Goal: Task Accomplishment & Management: Use online tool/utility

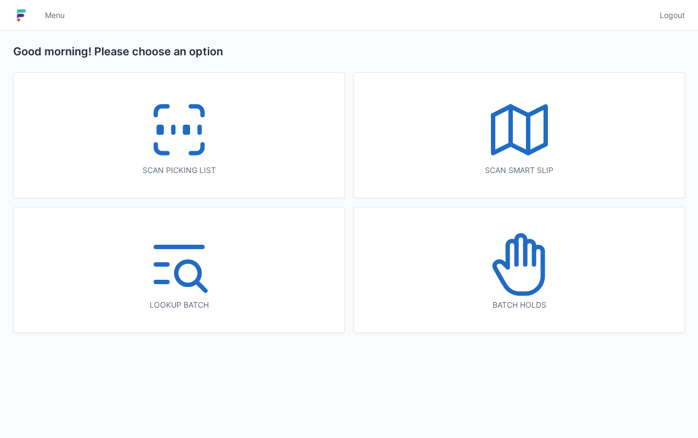
click at [515, 275] on icon at bounding box center [519, 264] width 70 height 70
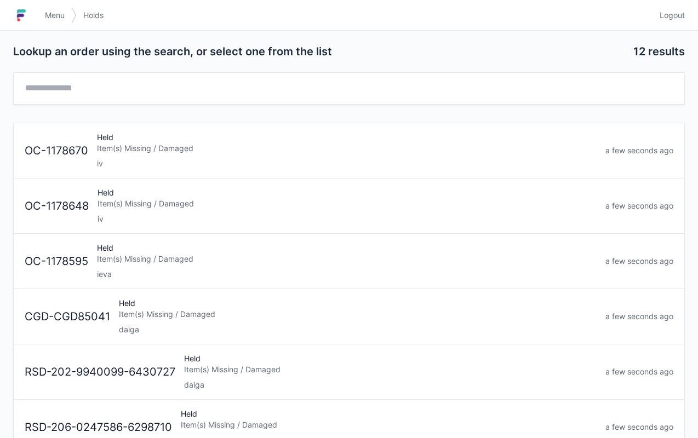
click at [193, 257] on div "Item(s) Missing / Damaged" at bounding box center [347, 259] width 500 height 11
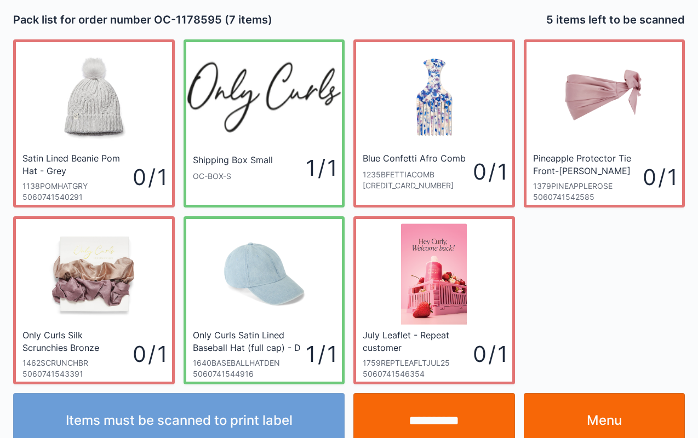
scroll to position [20, 0]
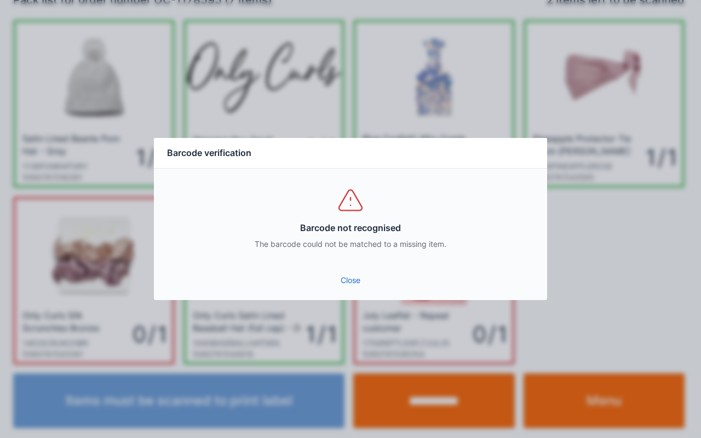
click at [366, 283] on link "Close" at bounding box center [351, 281] width 376 height 20
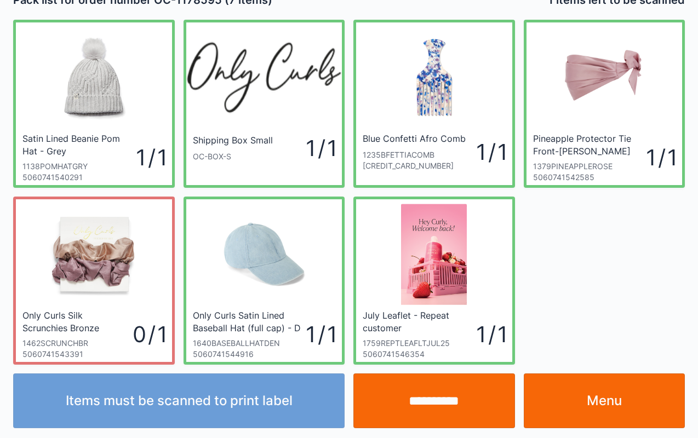
click at [605, 399] on link "Menu" at bounding box center [605, 401] width 162 height 55
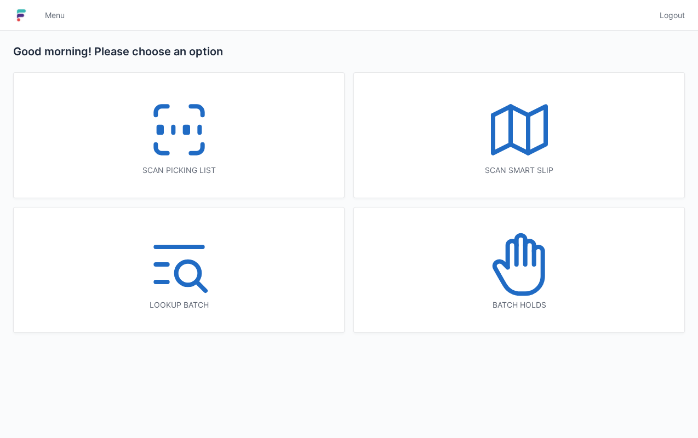
click at [521, 265] on icon at bounding box center [519, 264] width 70 height 70
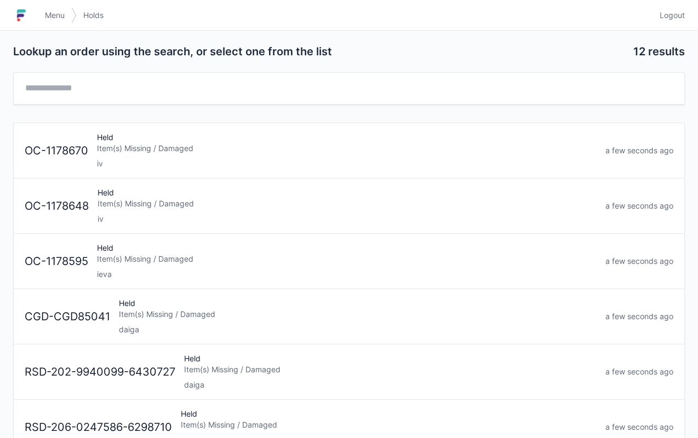
click at [251, 198] on div "Item(s) Missing / Damaged" at bounding box center [346, 203] width 499 height 11
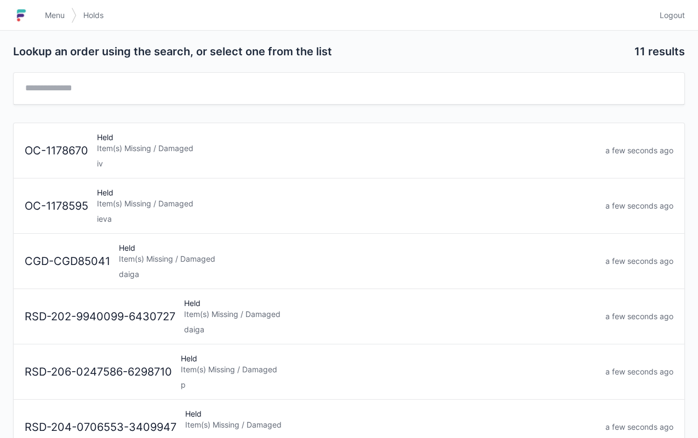
click at [190, 136] on div "Held Item(s) Missing / Damaged iv" at bounding box center [347, 150] width 508 height 37
click at [148, 205] on div "Item(s) Missing / Damaged" at bounding box center [347, 203] width 500 height 11
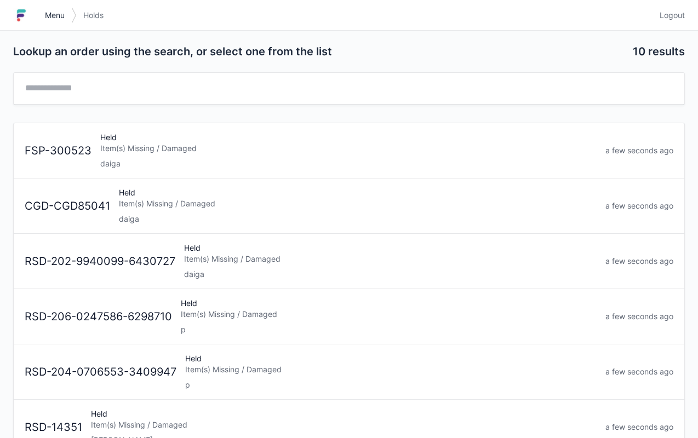
click at [49, 7] on link "Menu" at bounding box center [54, 15] width 33 height 20
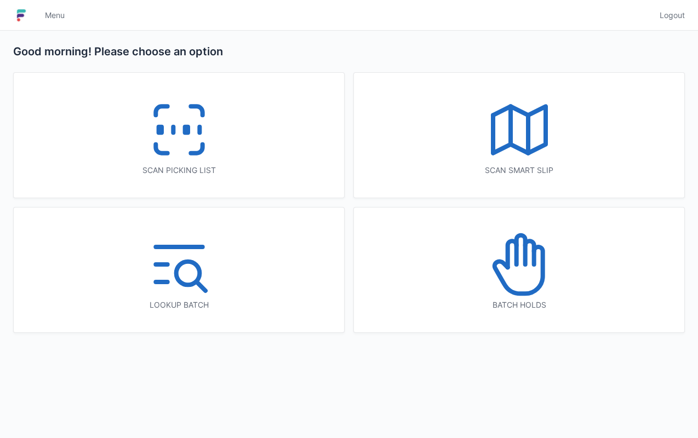
click at [184, 142] on icon at bounding box center [179, 130] width 70 height 70
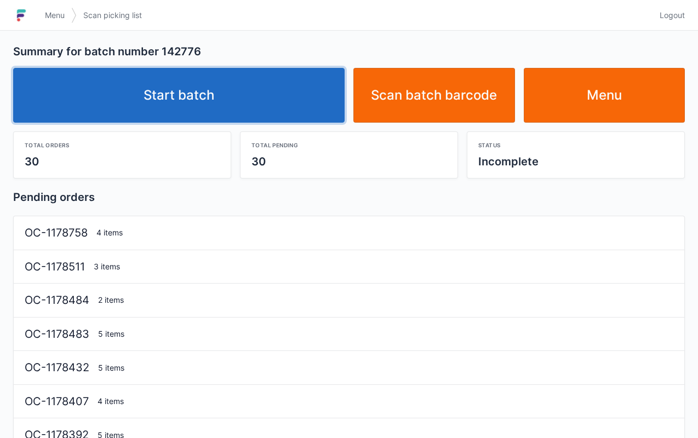
click at [203, 85] on link "Start batch" at bounding box center [178, 95] width 331 height 55
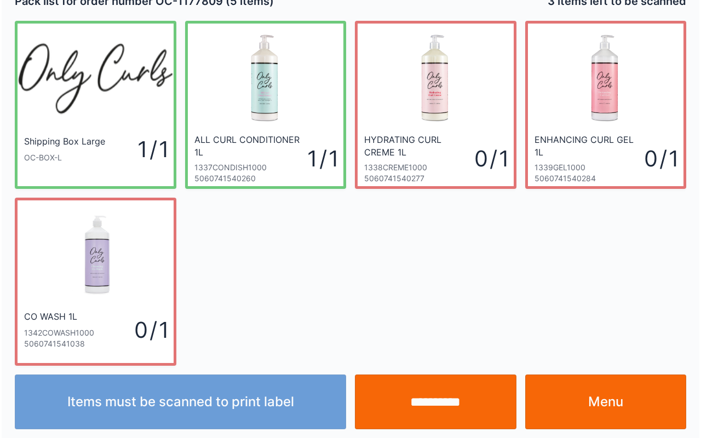
scroll to position [20, 0]
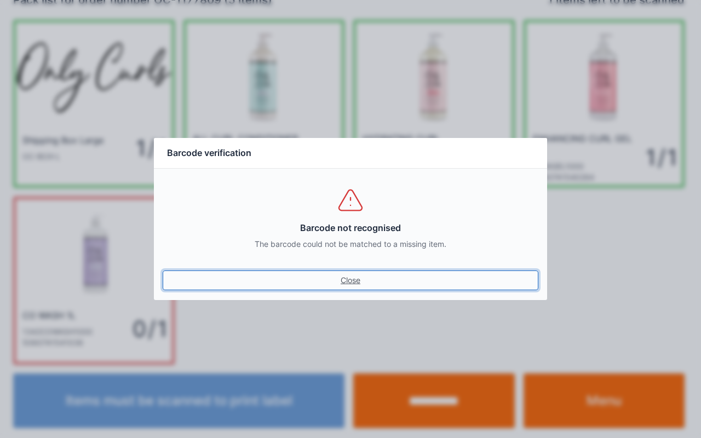
click at [365, 271] on link "Close" at bounding box center [351, 281] width 376 height 20
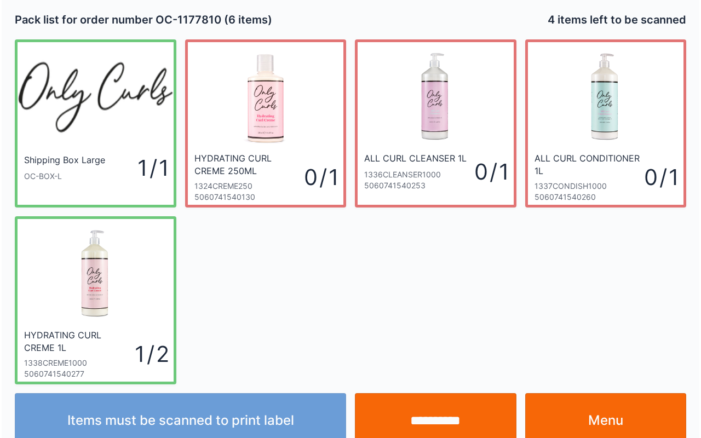
scroll to position [20, 0]
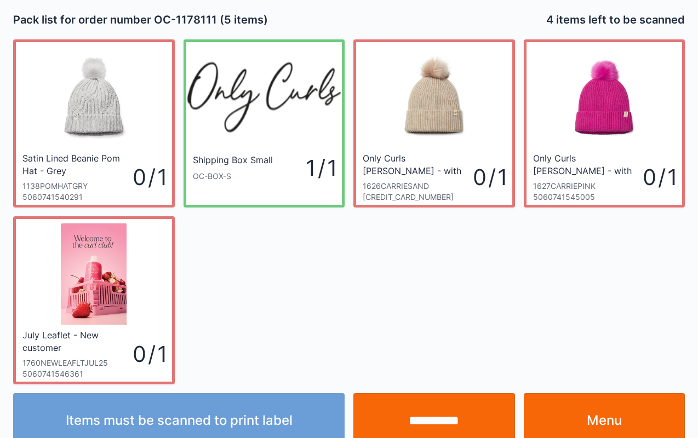
click at [432, 408] on input "**********" at bounding box center [434, 420] width 162 height 55
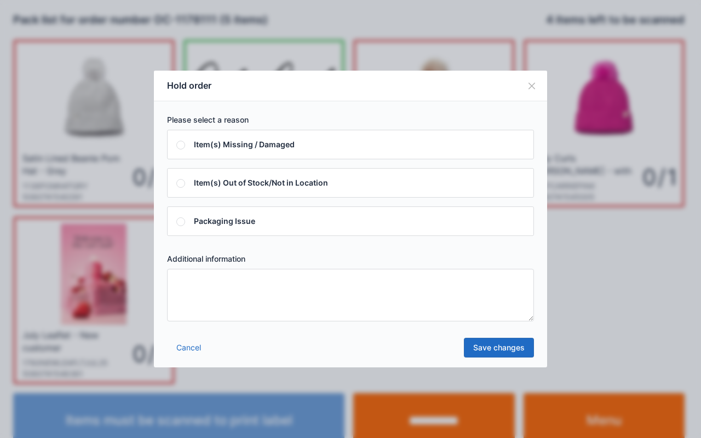
click at [435, 298] on textarea at bounding box center [350, 295] width 367 height 53
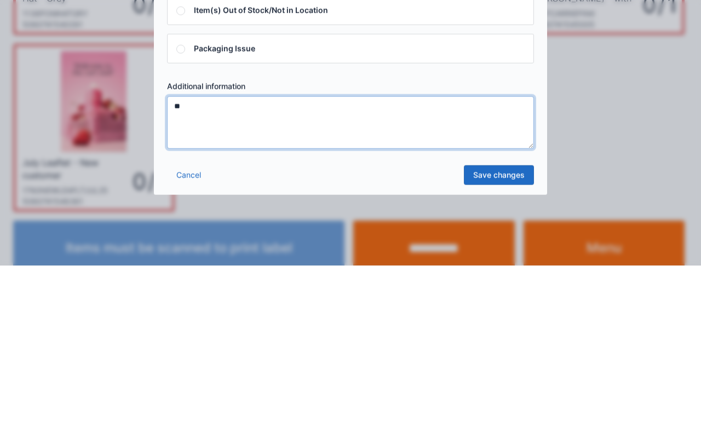
type textarea "**"
click at [504, 349] on link "Save changes" at bounding box center [499, 348] width 70 height 20
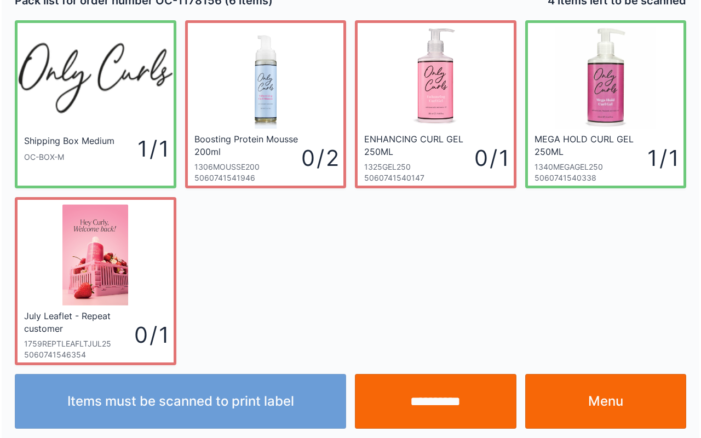
scroll to position [20, 0]
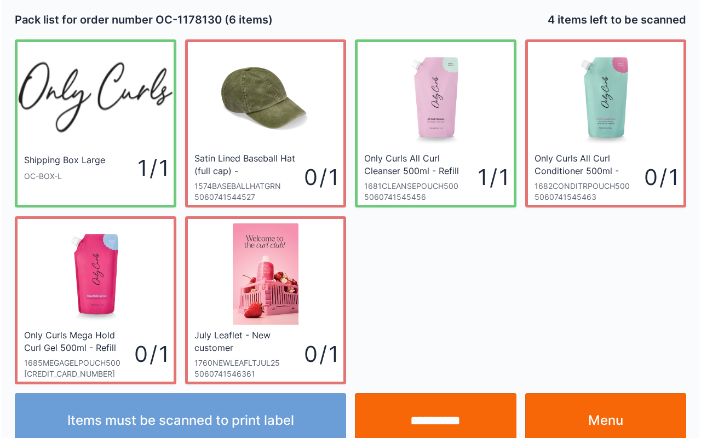
scroll to position [20, 0]
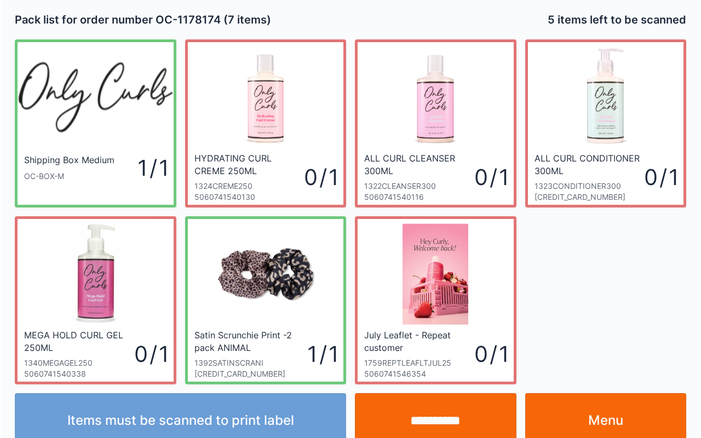
scroll to position [20, 0]
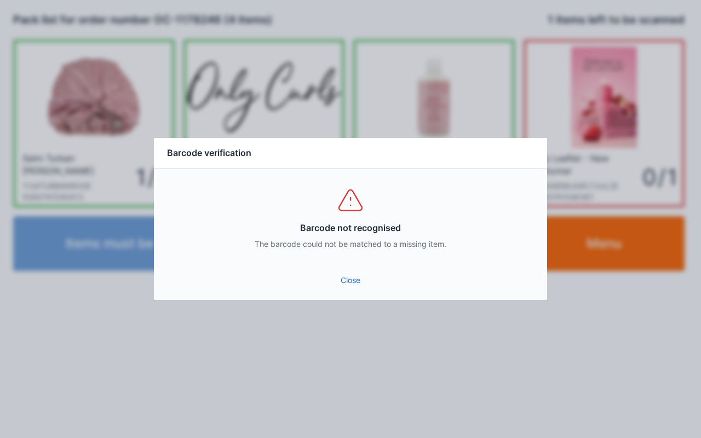
click at [365, 297] on div "Close" at bounding box center [350, 283] width 393 height 33
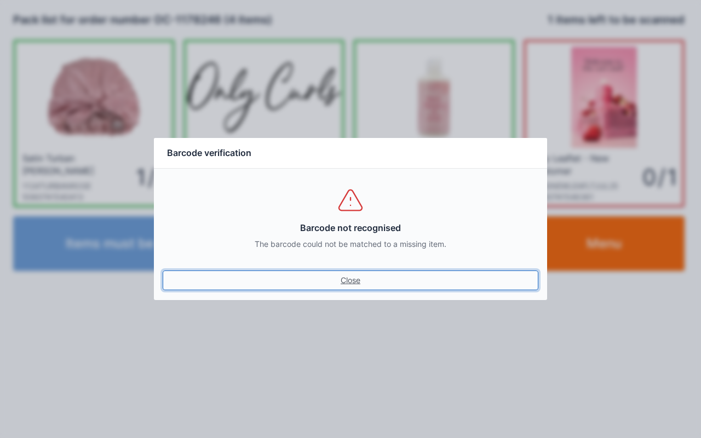
click at [344, 286] on link "Close" at bounding box center [351, 281] width 376 height 20
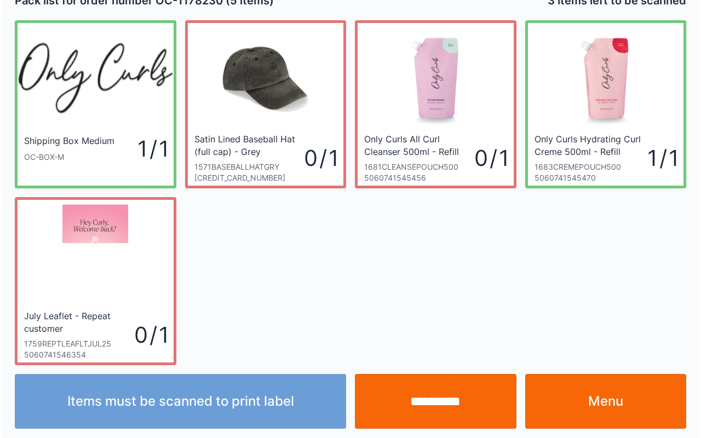
scroll to position [20, 0]
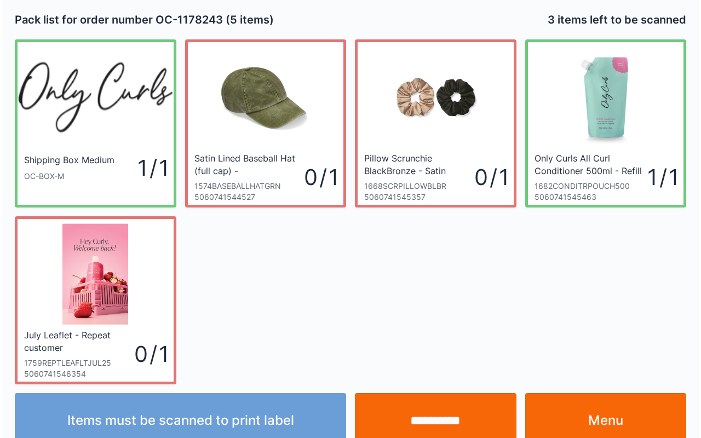
scroll to position [20, 0]
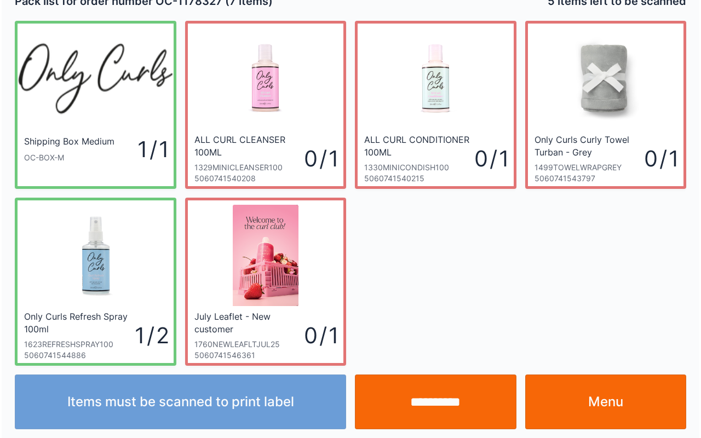
scroll to position [20, 0]
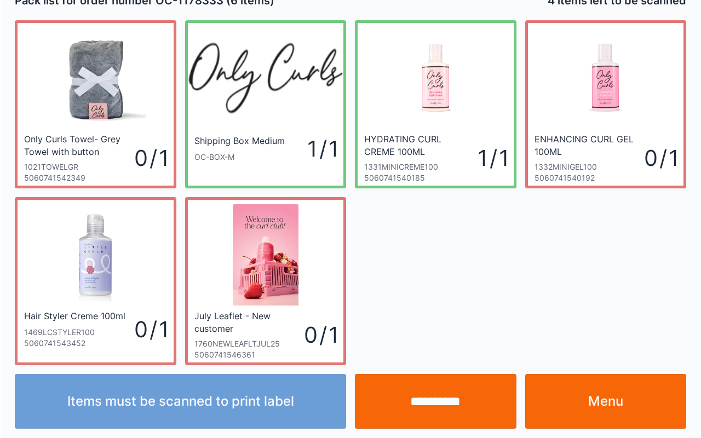
scroll to position [20, 0]
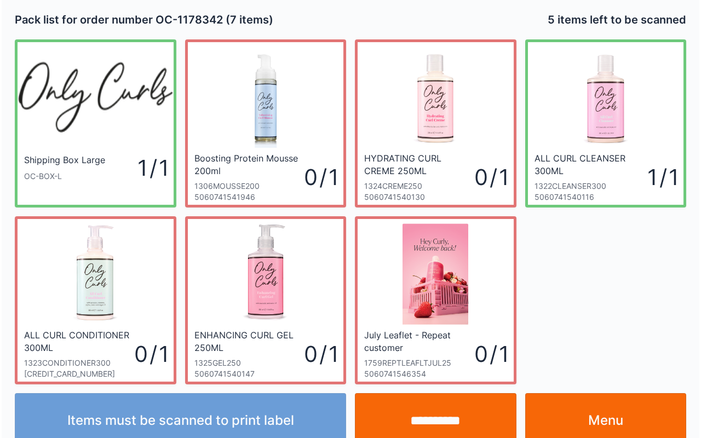
scroll to position [20, 0]
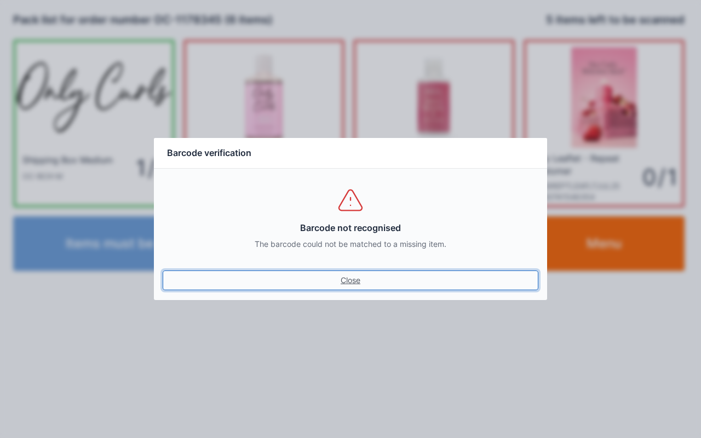
click at [329, 279] on link "Close" at bounding box center [351, 281] width 376 height 20
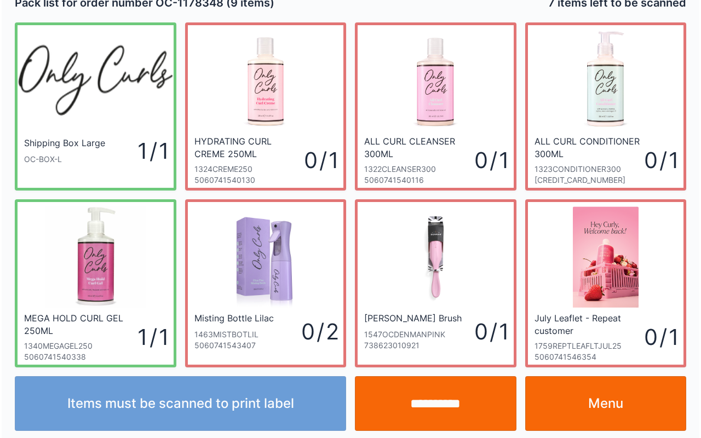
scroll to position [20, 0]
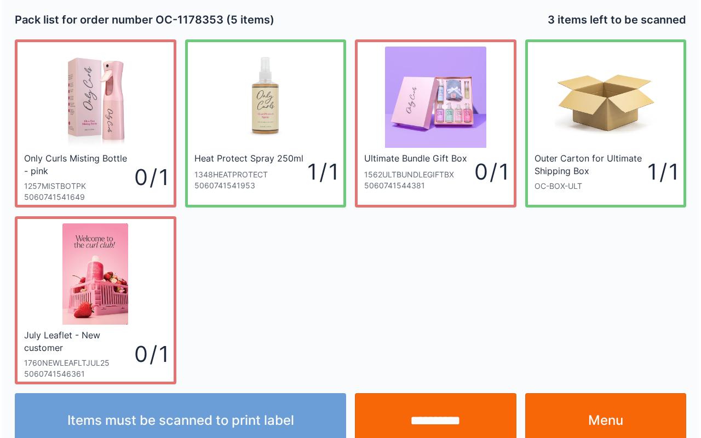
scroll to position [20, 0]
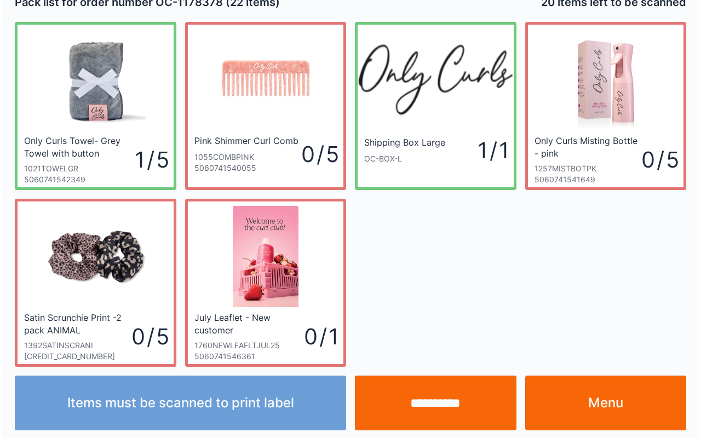
scroll to position [20, 0]
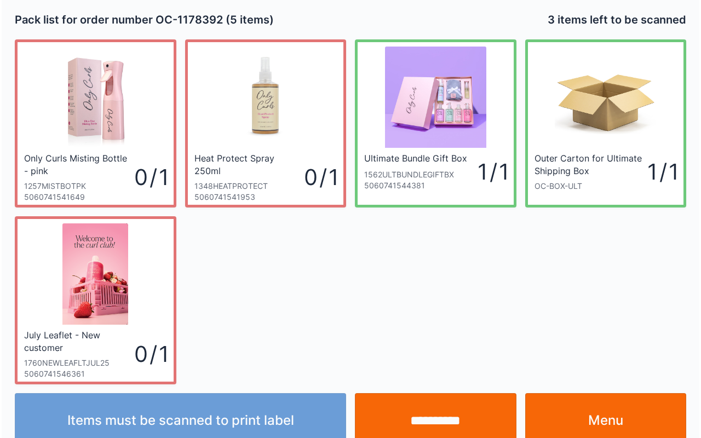
scroll to position [20, 0]
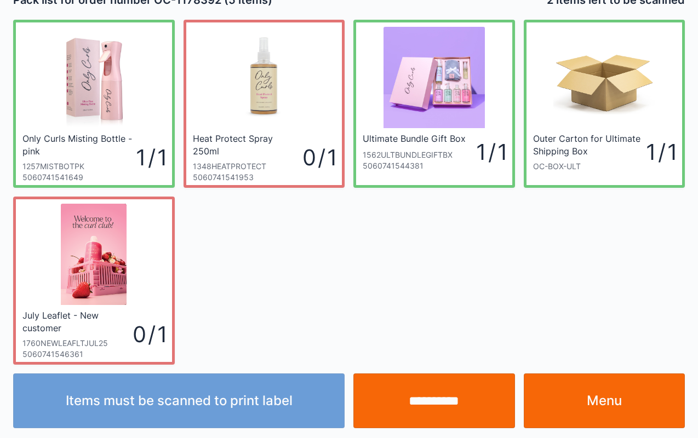
click at [426, 398] on input "**********" at bounding box center [434, 401] width 162 height 55
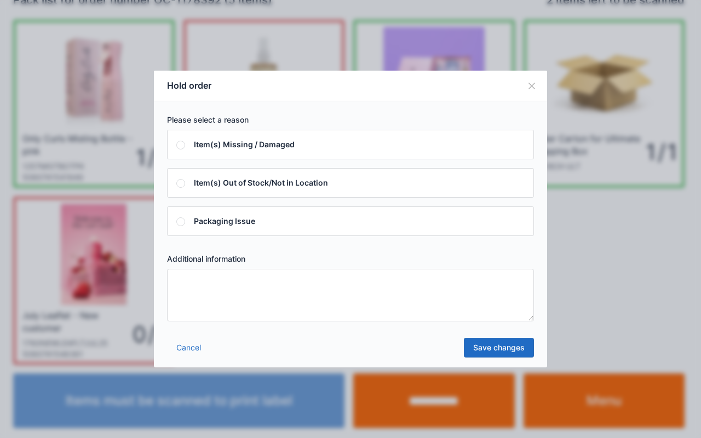
click at [215, 302] on textarea at bounding box center [350, 295] width 367 height 53
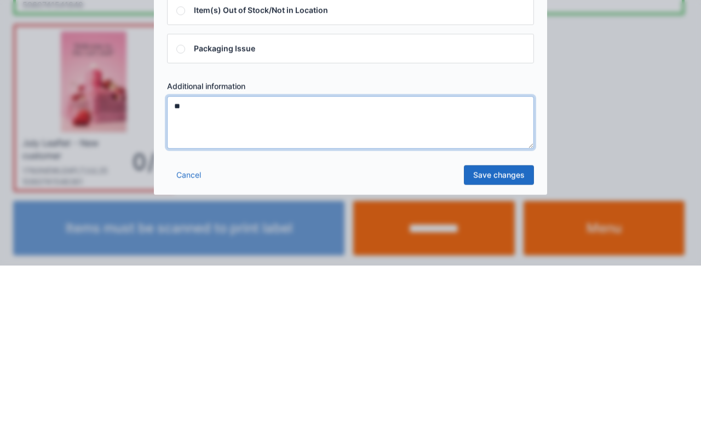
type textarea "**"
click at [494, 350] on link "Save changes" at bounding box center [499, 348] width 70 height 20
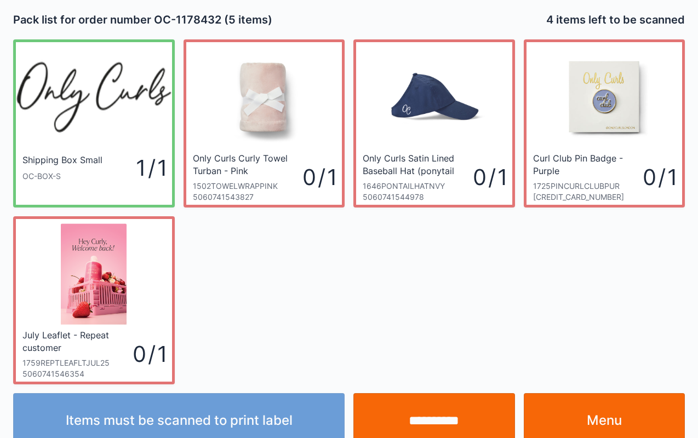
click at [427, 409] on input "**********" at bounding box center [434, 420] width 162 height 55
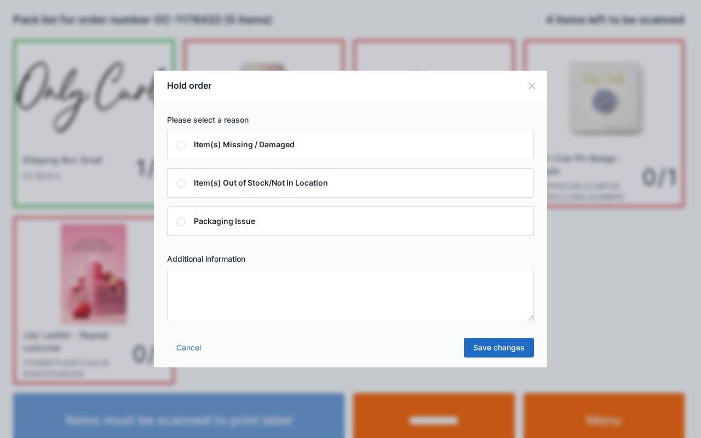
click at [221, 317] on textarea at bounding box center [350, 295] width 367 height 53
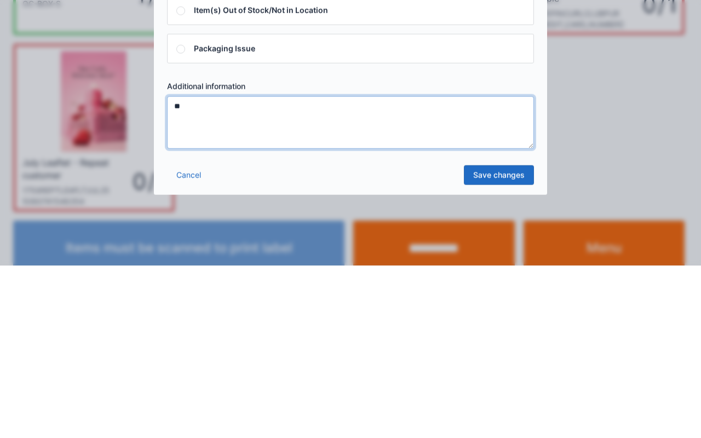
type textarea "**"
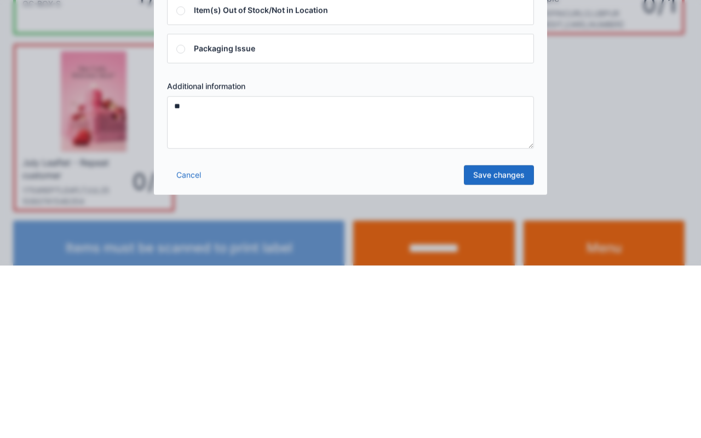
click at [502, 340] on link "Save changes" at bounding box center [499, 348] width 70 height 20
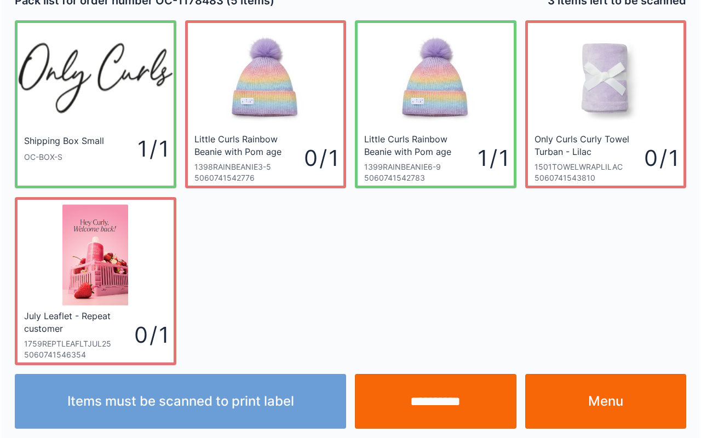
scroll to position [20, 0]
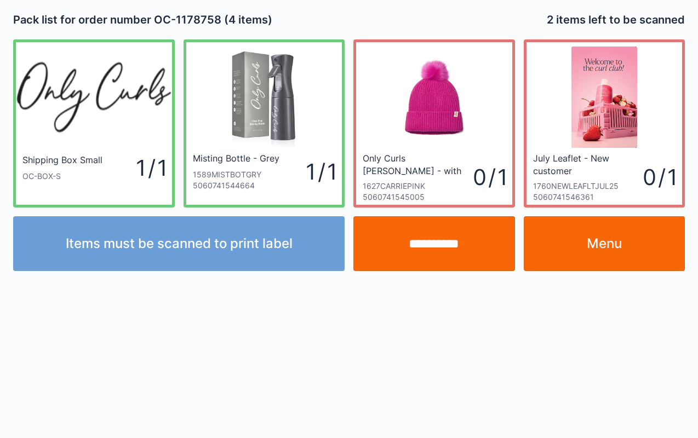
click at [442, 246] on input "**********" at bounding box center [434, 243] width 162 height 55
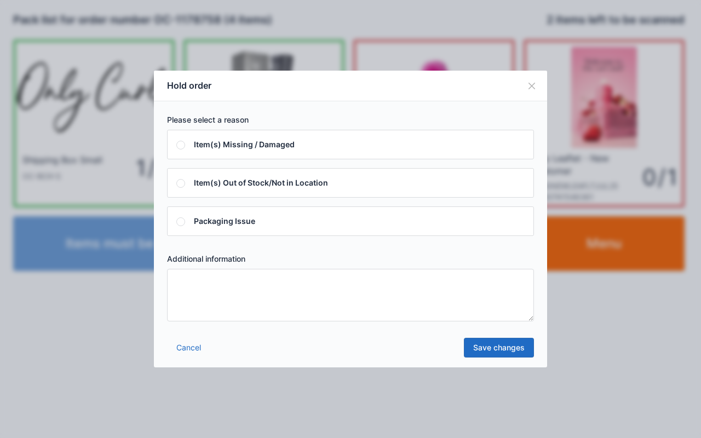
click at [257, 303] on textarea at bounding box center [350, 295] width 367 height 53
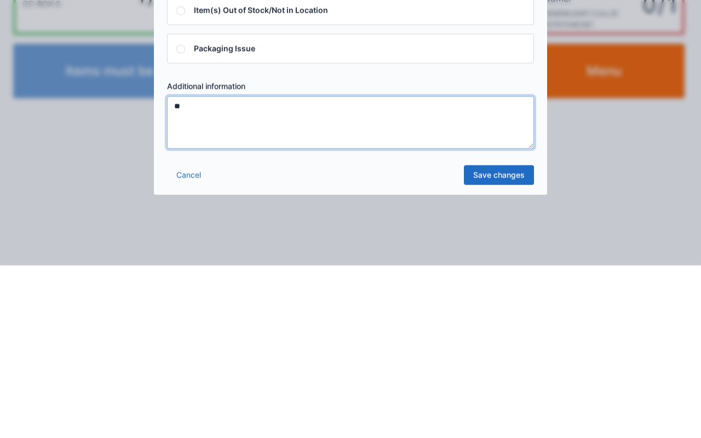
type textarea "**"
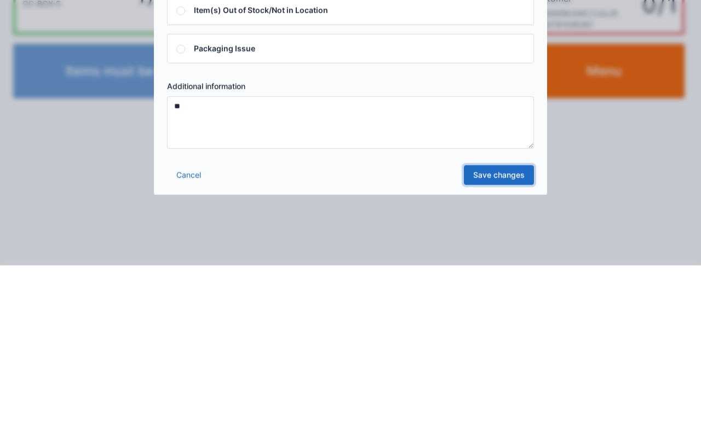
click at [489, 345] on link "Save changes" at bounding box center [499, 348] width 70 height 20
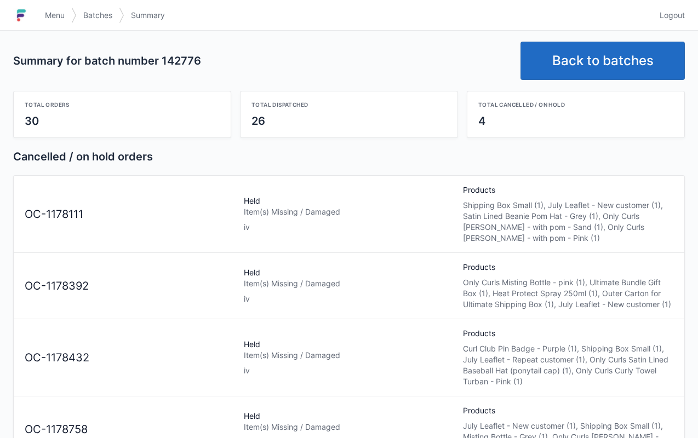
scroll to position [34, 0]
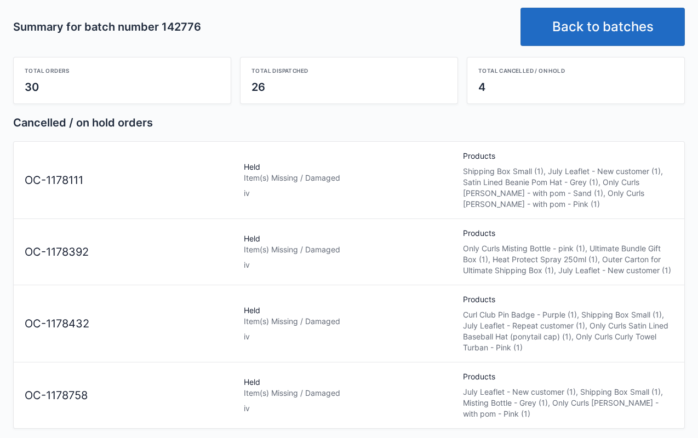
click at [170, 394] on div "OC-1178758" at bounding box center [129, 396] width 219 height 16
click at [596, 18] on link "Back to batches" at bounding box center [602, 27] width 164 height 38
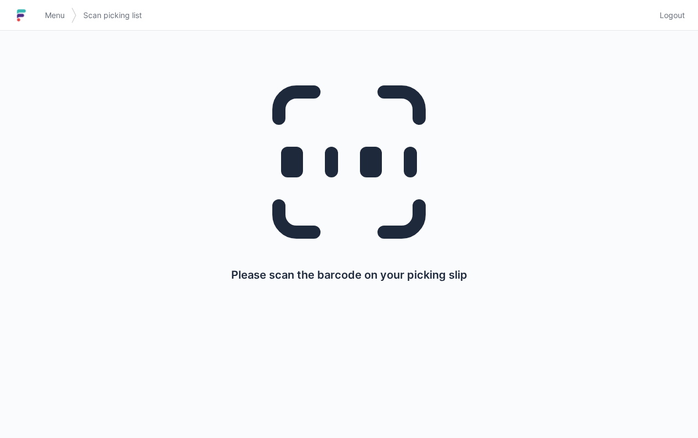
click at [48, 11] on span "Menu" at bounding box center [55, 15] width 20 height 11
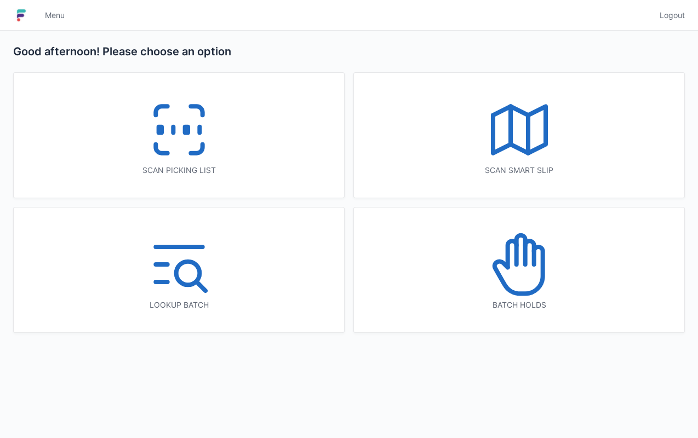
click at [526, 277] on icon at bounding box center [519, 264] width 70 height 70
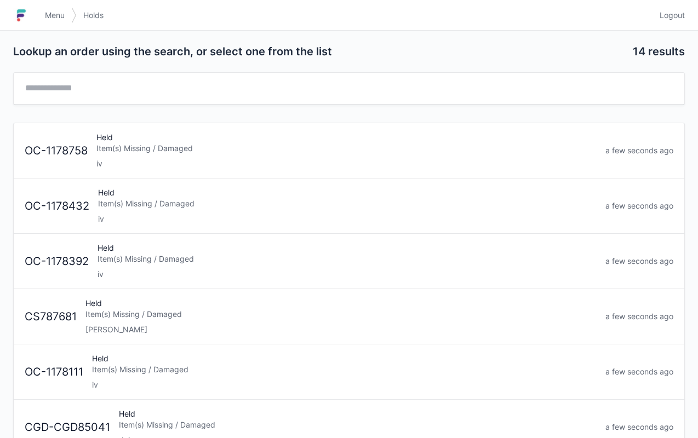
click at [168, 364] on div "Item(s) Missing / Damaged" at bounding box center [344, 369] width 504 height 11
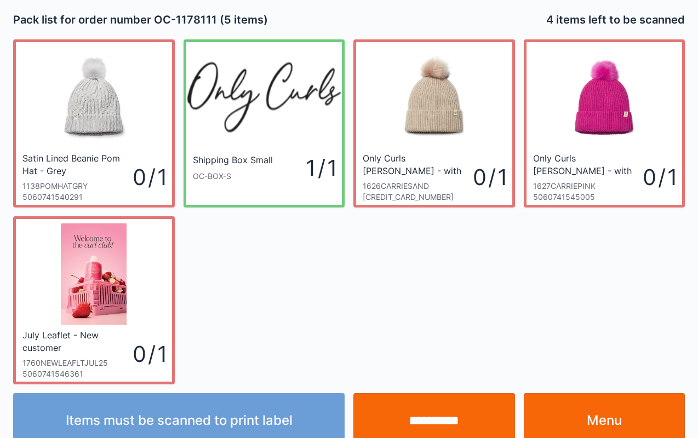
click at [615, 416] on link "Menu" at bounding box center [605, 420] width 162 height 55
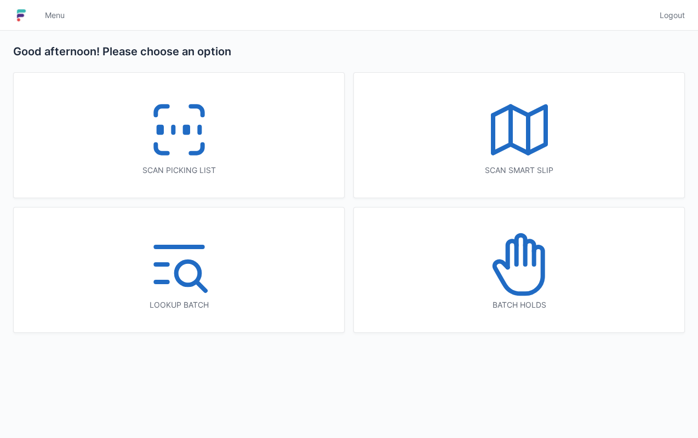
click at [530, 257] on icon at bounding box center [519, 264] width 70 height 70
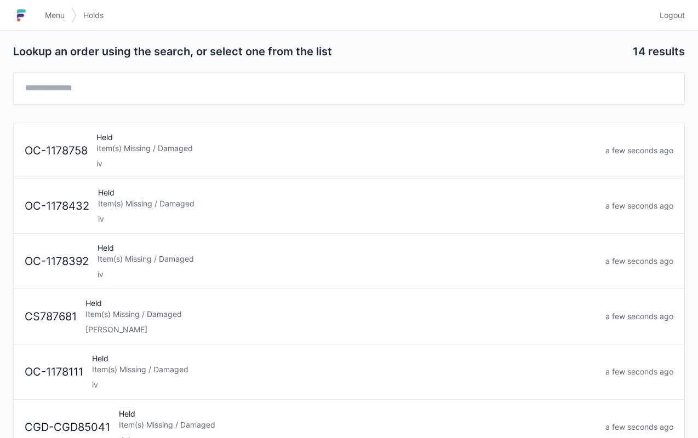
click at [167, 261] on div "Item(s) Missing / Damaged" at bounding box center [346, 259] width 499 height 11
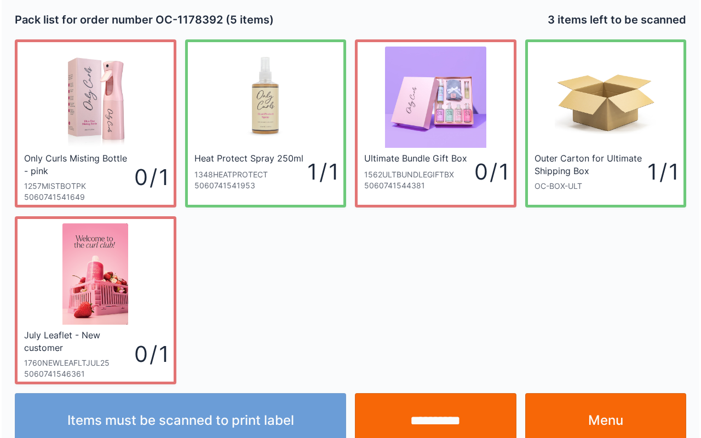
scroll to position [20, 0]
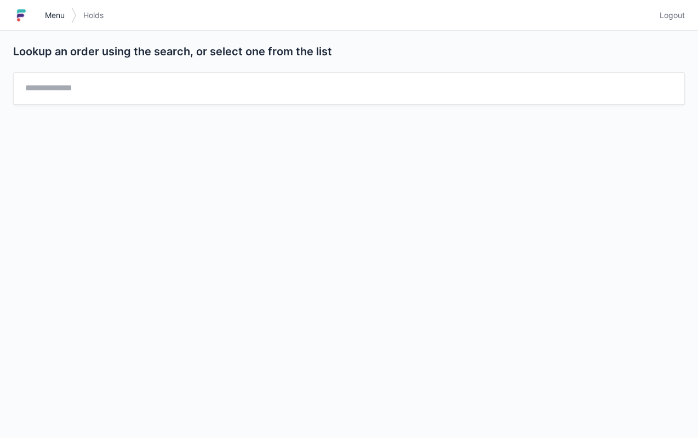
click at [54, 15] on span "Menu" at bounding box center [55, 15] width 20 height 11
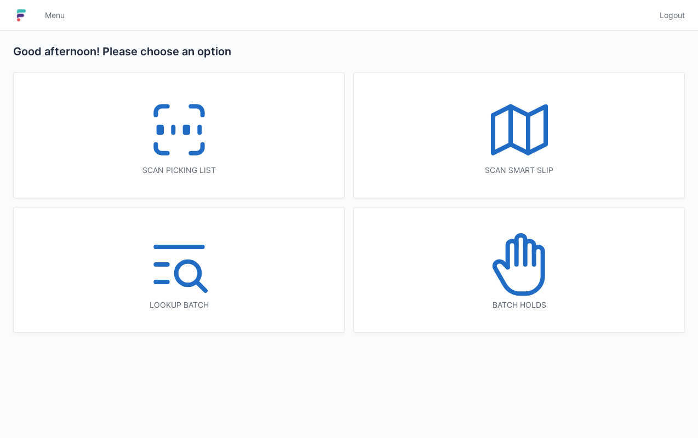
click at [525, 272] on icon at bounding box center [519, 264] width 70 height 70
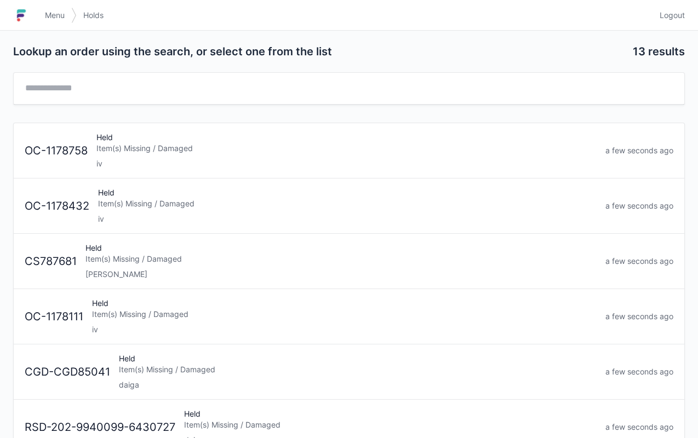
click at [170, 309] on div "Item(s) Missing / Damaged" at bounding box center [344, 314] width 504 height 11
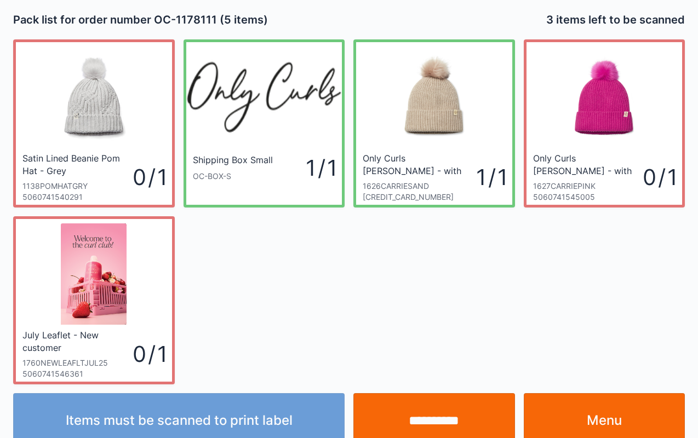
scroll to position [20, 0]
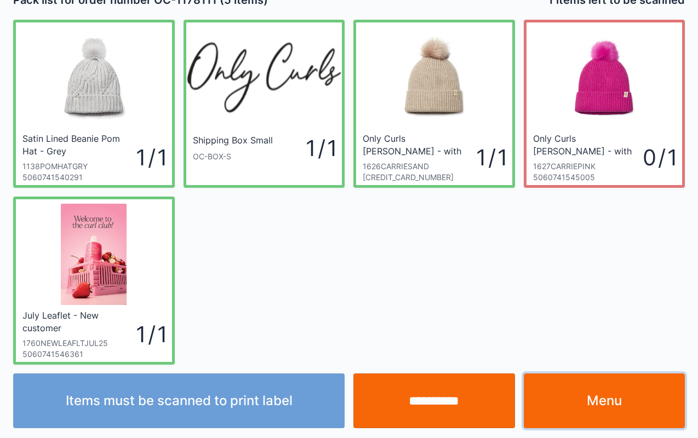
click at [605, 389] on link "Menu" at bounding box center [605, 401] width 162 height 55
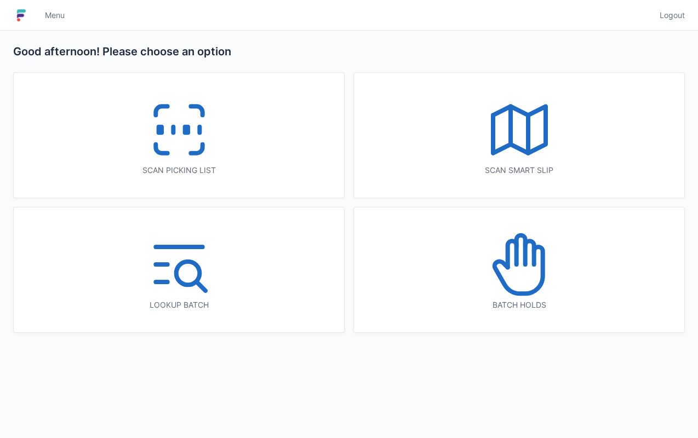
click at [523, 261] on icon at bounding box center [519, 264] width 70 height 70
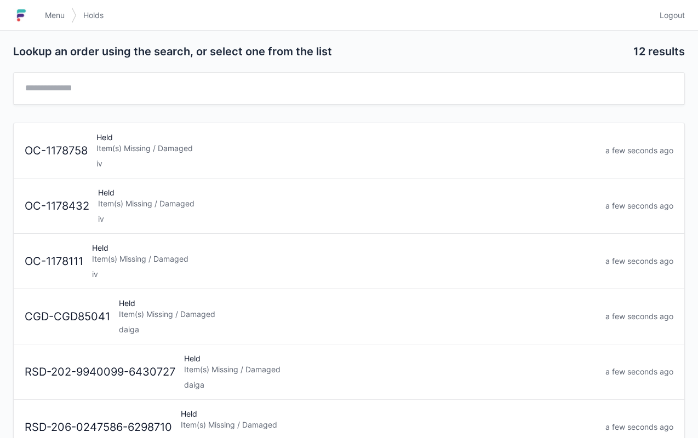
click at [154, 195] on div "Held Item(s) Missing / Damaged iv" at bounding box center [347, 205] width 507 height 37
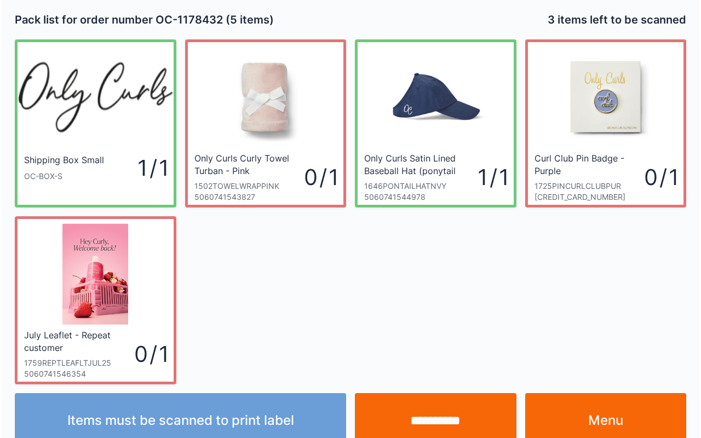
scroll to position [20, 0]
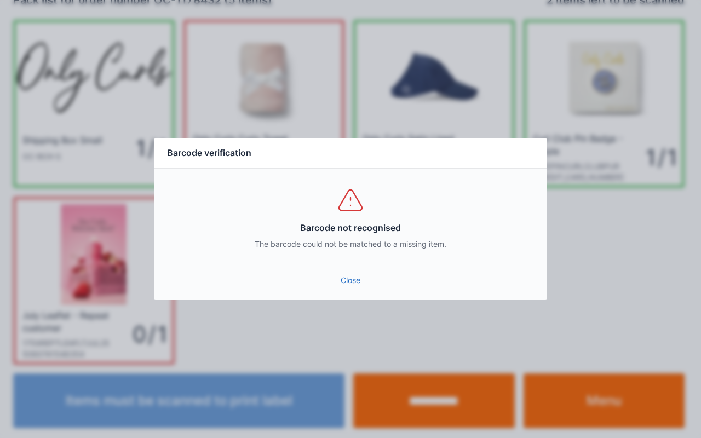
click at [351, 276] on link "Close" at bounding box center [351, 281] width 376 height 20
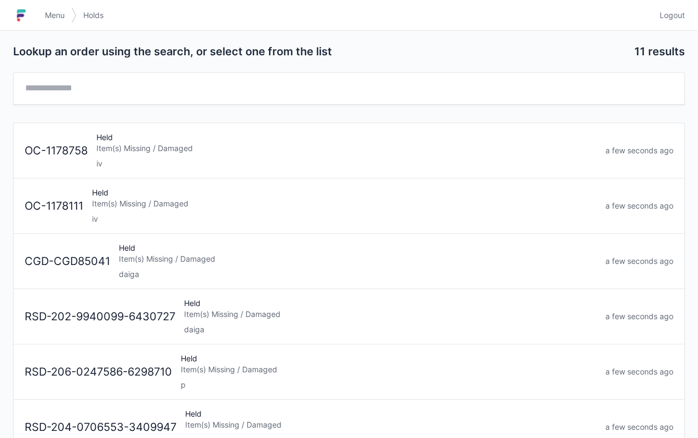
click at [151, 155] on div "Held Item(s) Missing / Damaged iv" at bounding box center [346, 150] width 509 height 37
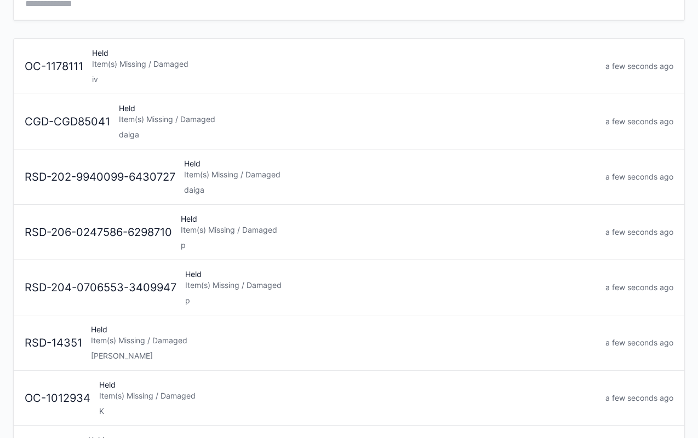
scroll to position [88, 0]
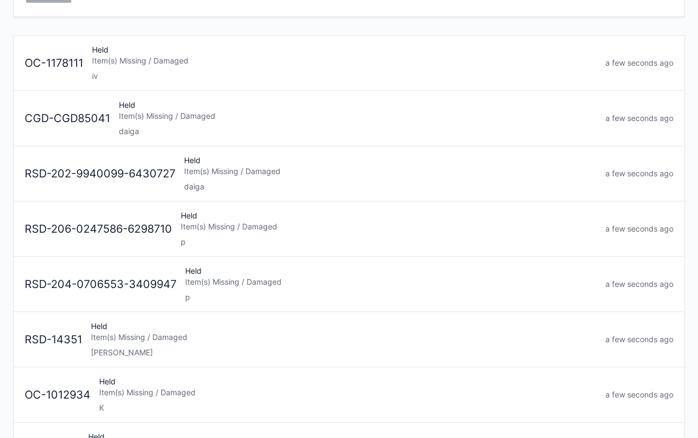
click at [136, 55] on div "Item(s) Missing / Damaged" at bounding box center [344, 60] width 504 height 11
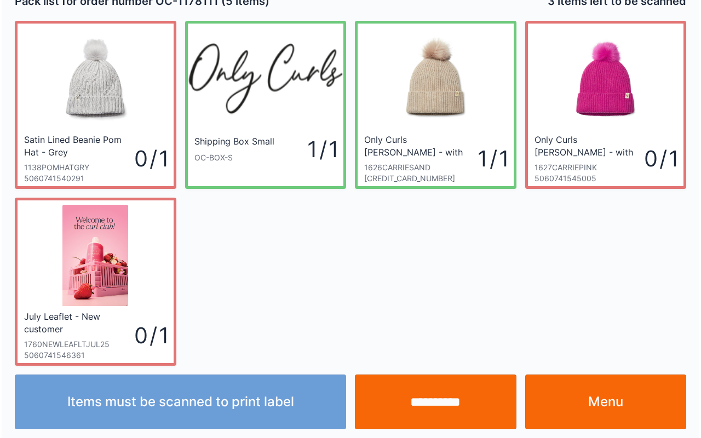
scroll to position [20, 0]
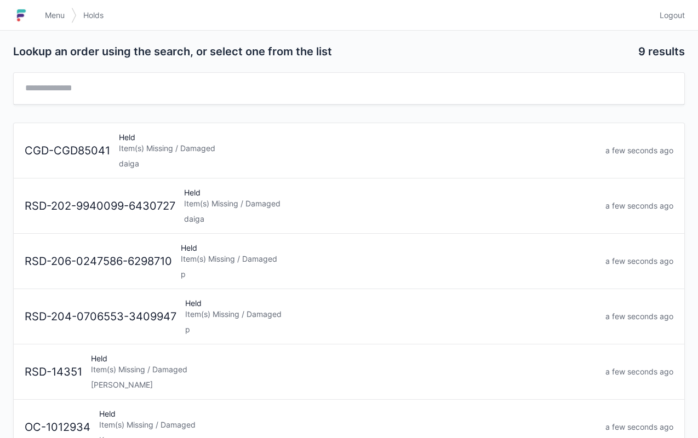
click at [47, 8] on link "Menu" at bounding box center [54, 15] width 33 height 20
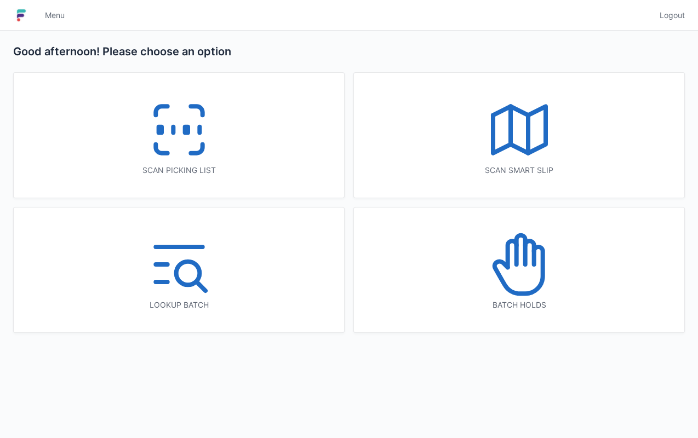
click at [195, 124] on icon at bounding box center [179, 130] width 70 height 70
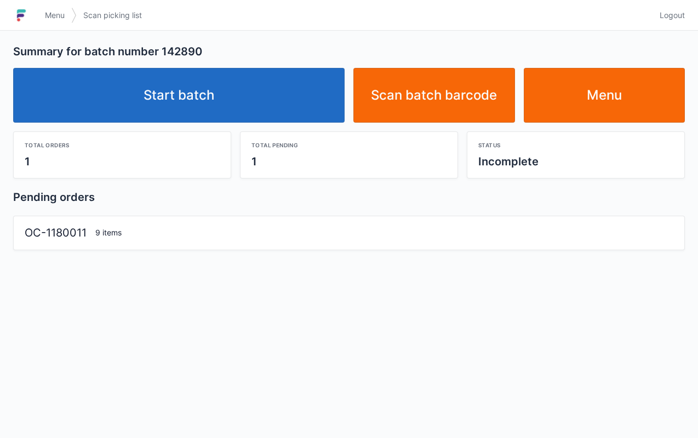
click at [189, 92] on link "Start batch" at bounding box center [178, 95] width 331 height 55
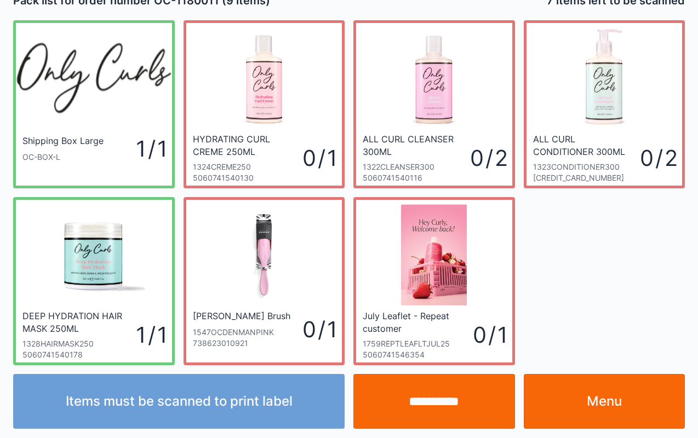
scroll to position [20, 0]
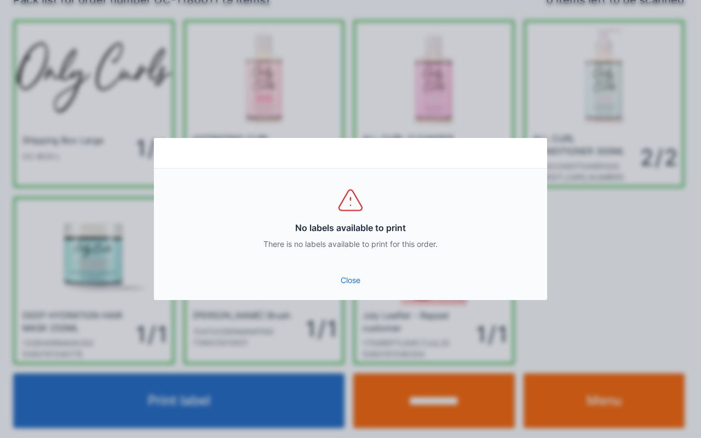
click at [325, 288] on link "Close" at bounding box center [351, 281] width 376 height 20
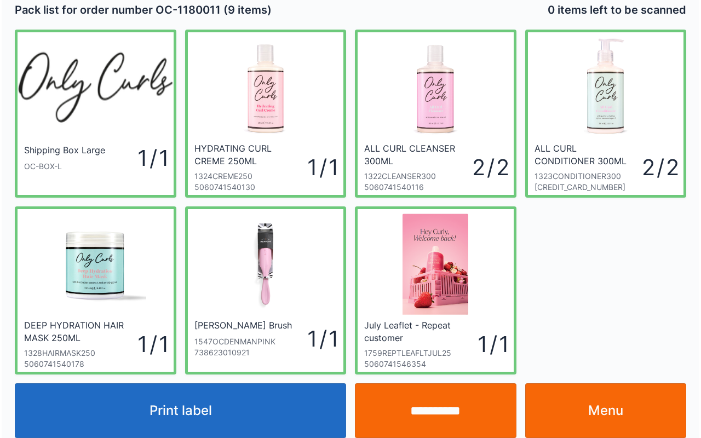
scroll to position [10, 0]
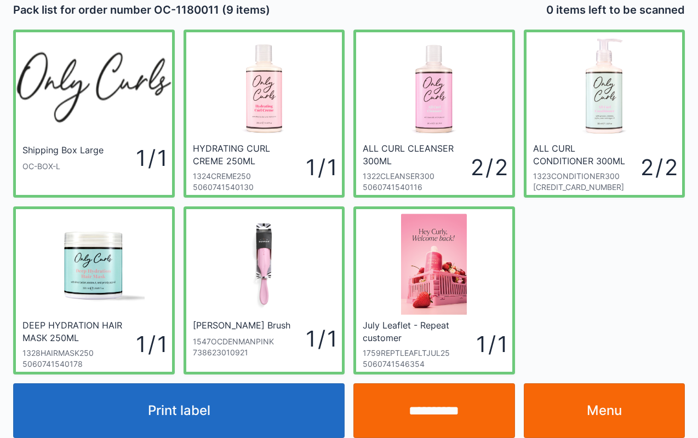
click at [422, 401] on input "**********" at bounding box center [434, 410] width 162 height 55
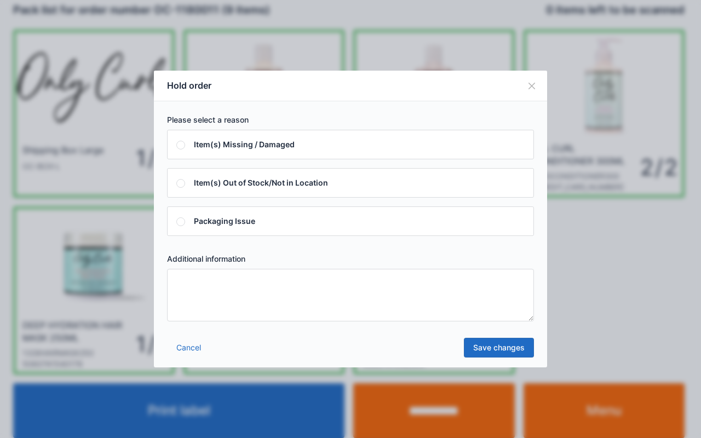
click at [494, 297] on textarea at bounding box center [350, 295] width 367 height 53
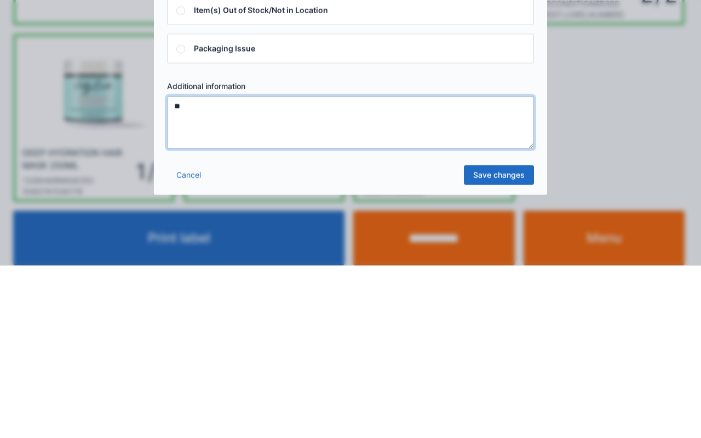
type textarea "**"
click at [514, 345] on link "Save changes" at bounding box center [499, 348] width 70 height 20
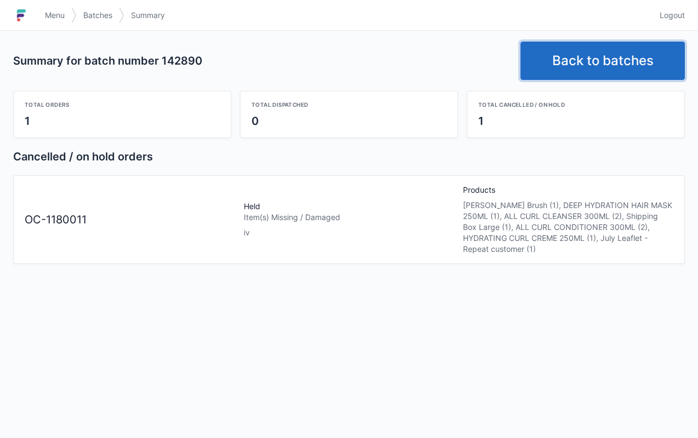
click at [586, 68] on link "Back to batches" at bounding box center [602, 61] width 164 height 38
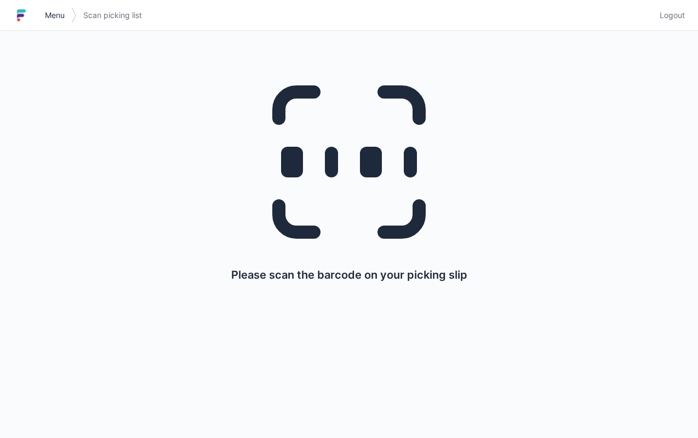
click at [48, 10] on span "Menu" at bounding box center [55, 15] width 20 height 11
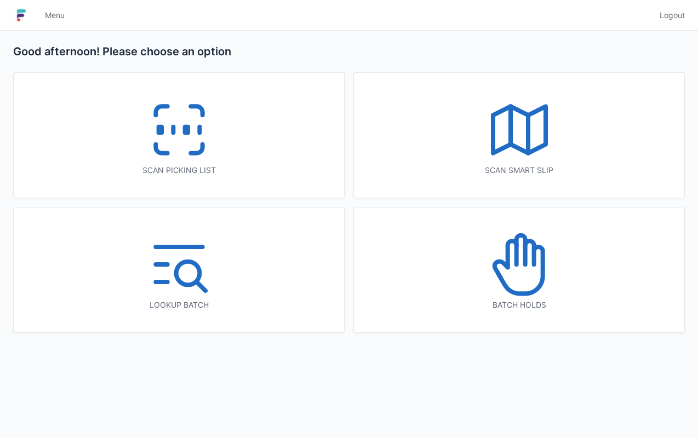
click at [512, 253] on icon at bounding box center [519, 264] width 70 height 70
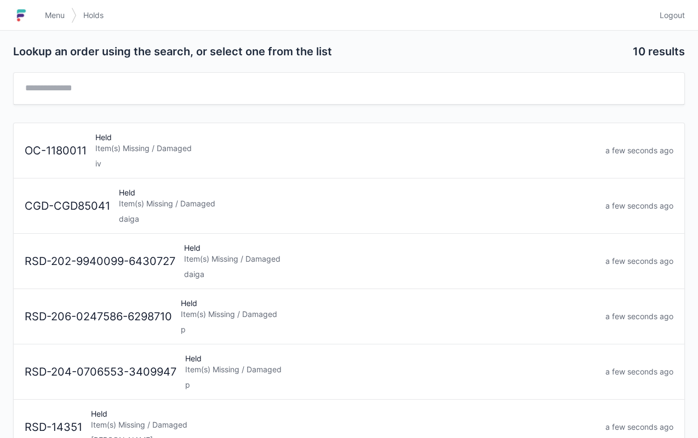
click at [175, 145] on div "Item(s) Missing / Damaged" at bounding box center [345, 148] width 501 height 11
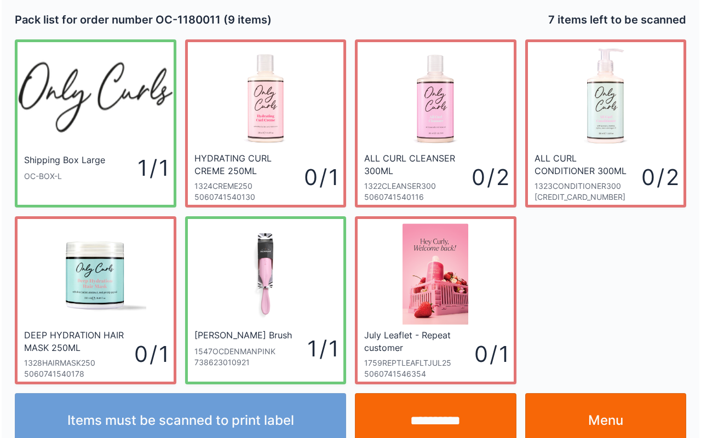
scroll to position [20, 0]
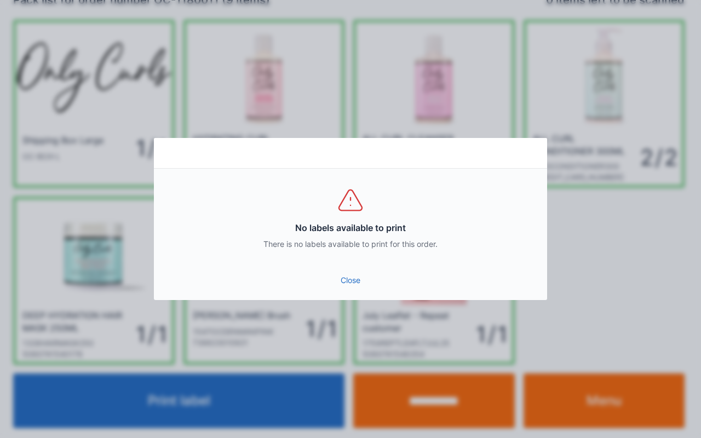
click at [356, 276] on link "Close" at bounding box center [351, 281] width 376 height 20
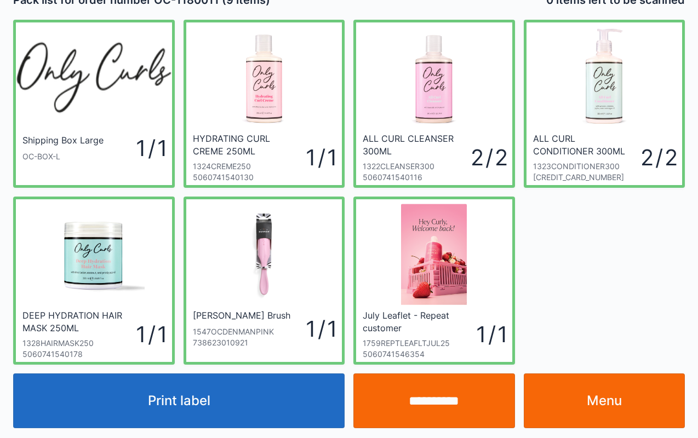
click at [428, 399] on input "**********" at bounding box center [434, 401] width 162 height 55
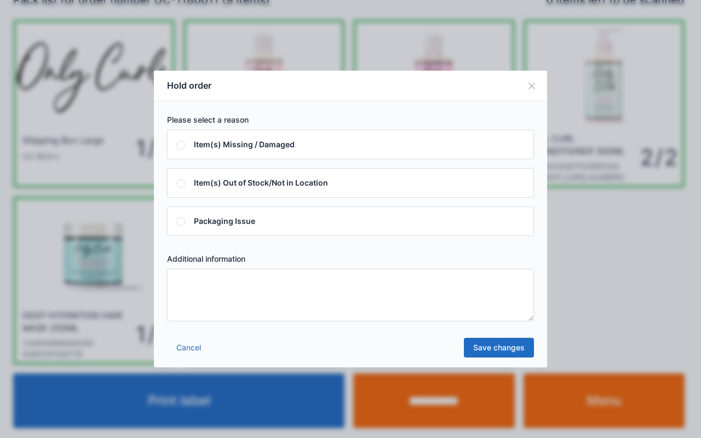
click at [330, 298] on textarea at bounding box center [350, 295] width 367 height 53
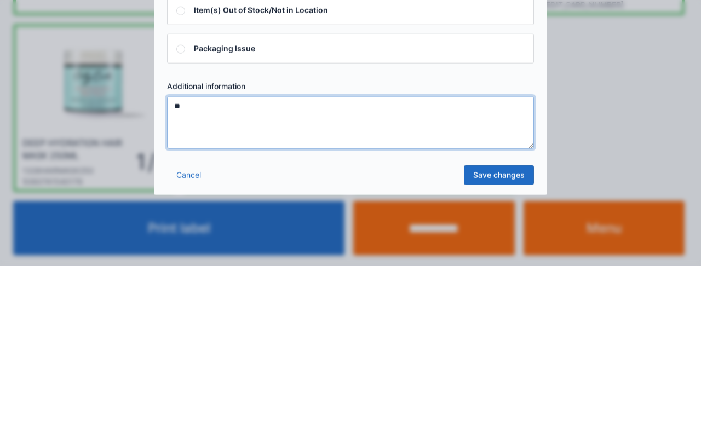
type textarea "**"
click at [503, 342] on link "Save changes" at bounding box center [499, 348] width 70 height 20
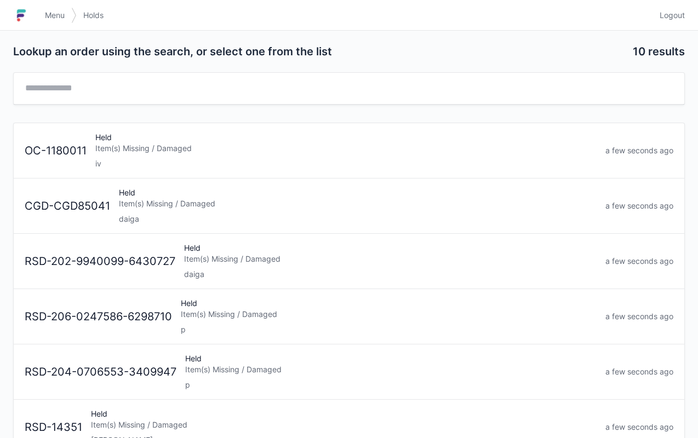
click at [171, 147] on div "Item(s) Missing / Damaged" at bounding box center [345, 148] width 501 height 11
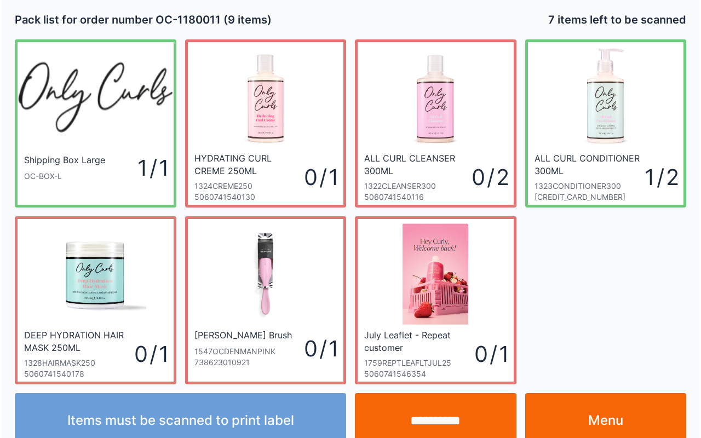
scroll to position [20, 0]
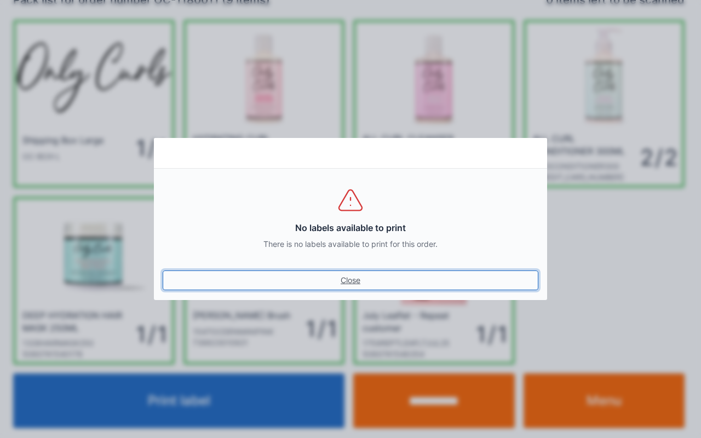
click at [356, 271] on link "Close" at bounding box center [351, 281] width 376 height 20
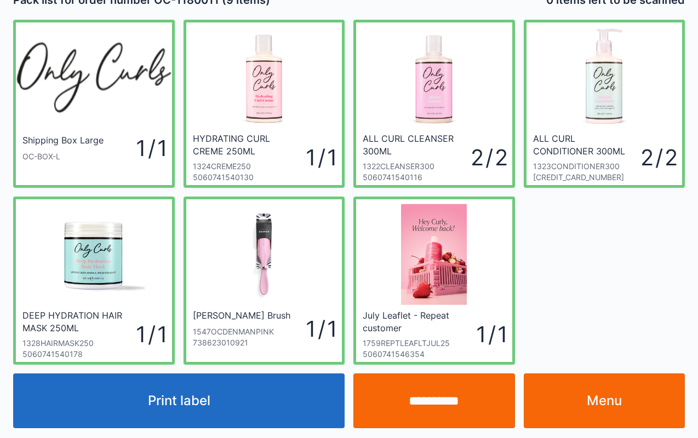
click at [433, 408] on input "**********" at bounding box center [434, 401] width 162 height 55
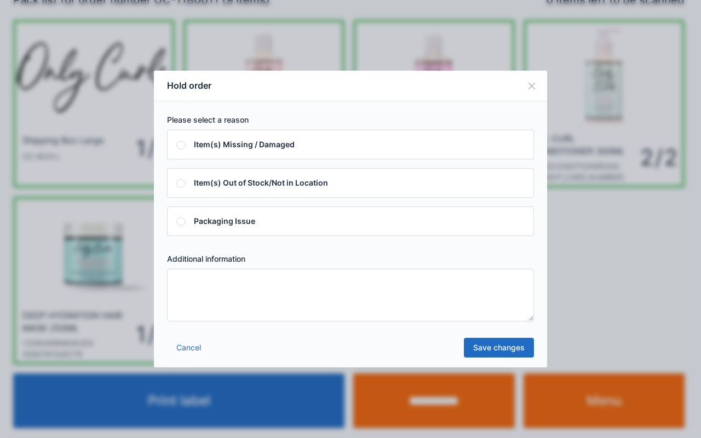
click at [399, 298] on textarea at bounding box center [350, 295] width 367 height 53
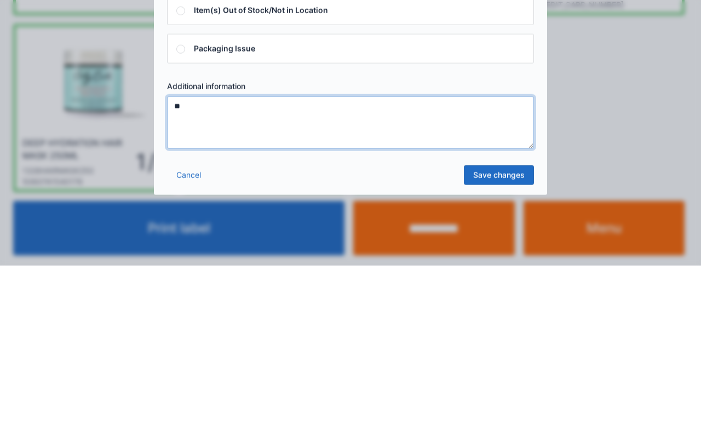
type textarea "**"
click at [501, 347] on link "Save changes" at bounding box center [499, 348] width 70 height 20
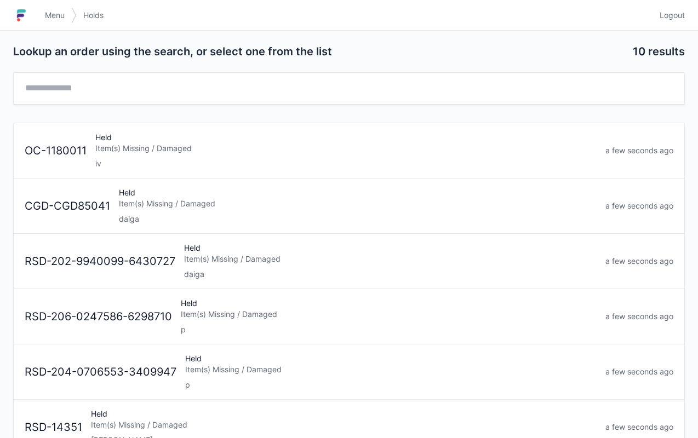
click at [155, 147] on div "Item(s) Missing / Damaged" at bounding box center [345, 148] width 501 height 11
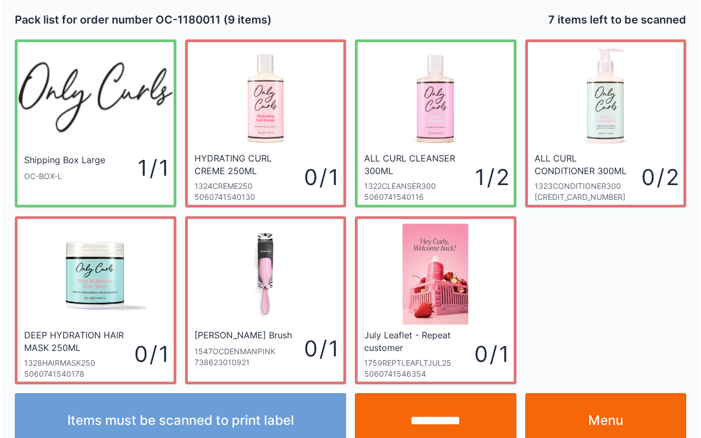
scroll to position [20, 0]
